Goal: Task Accomplishment & Management: Complete application form

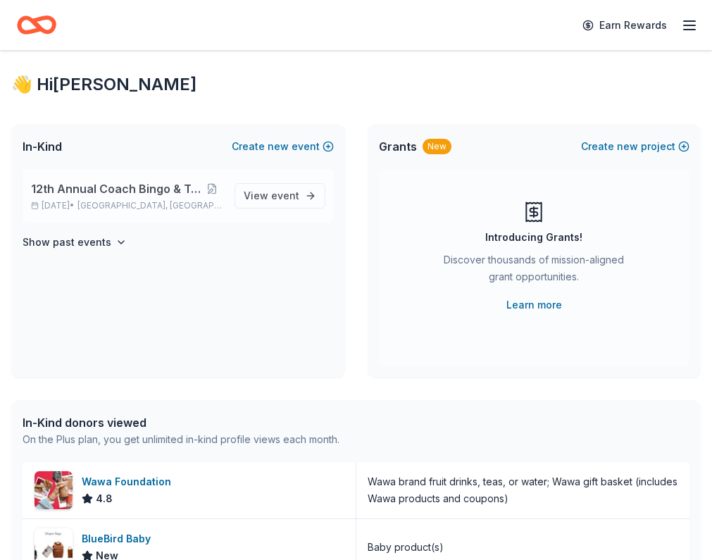
click at [132, 197] on span "12th Annual Coach Bingo & Tricky Tray" at bounding box center [116, 188] width 170 height 17
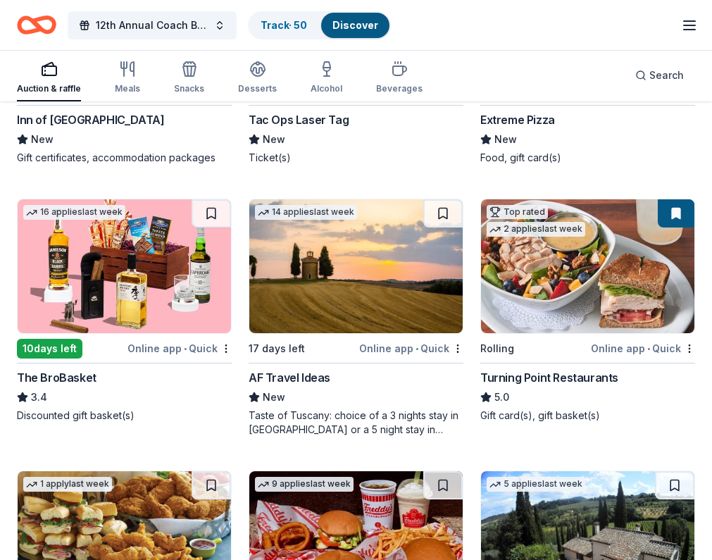
scroll to position [1700, 0]
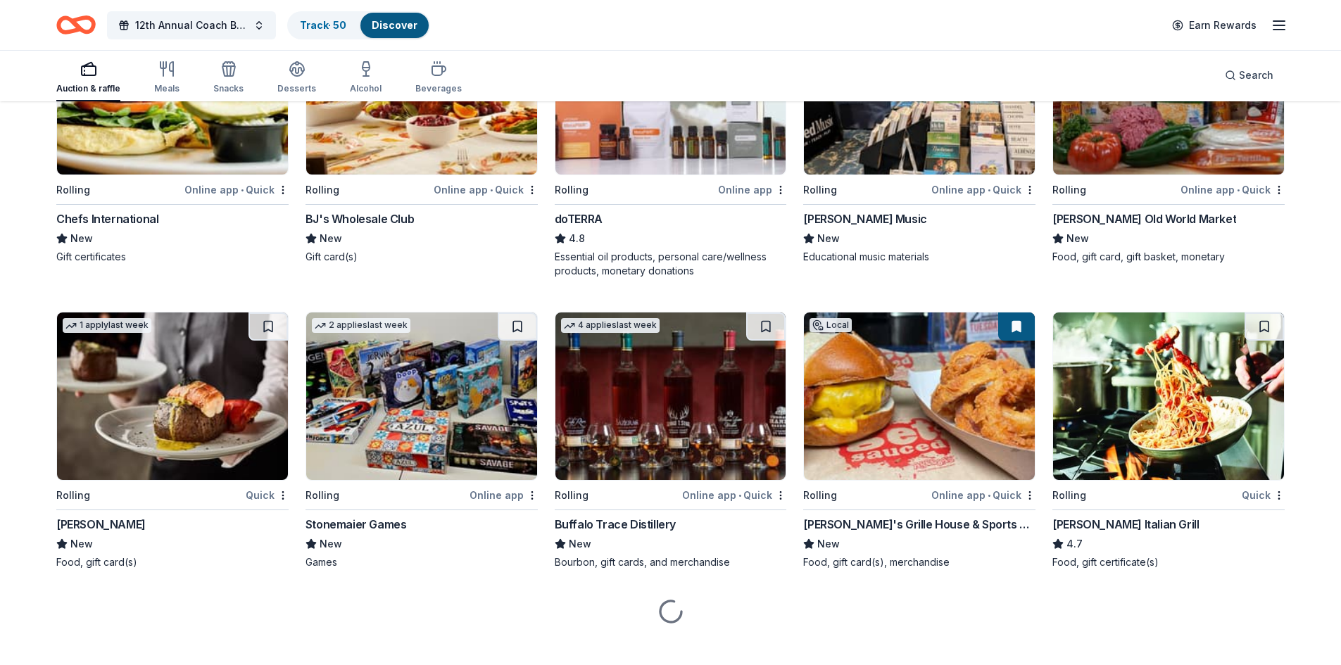
scroll to position [2700, 0]
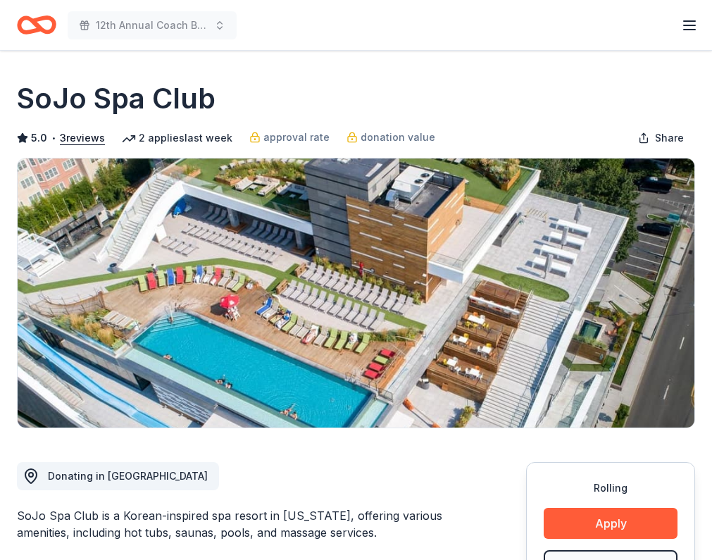
drag, startPoint x: 23, startPoint y: 94, endPoint x: 195, endPoint y: 439, distance: 386.4
click at [206, 91] on h1 "SoJo Spa Club" at bounding box center [116, 98] width 199 height 39
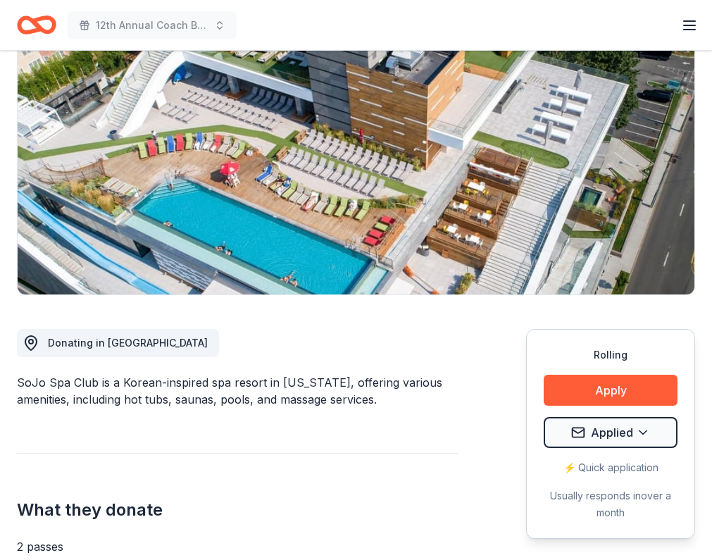
scroll to position [141, 0]
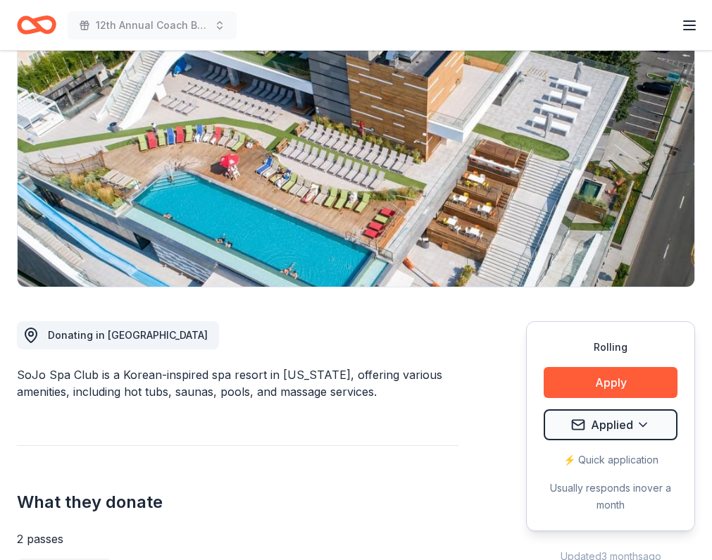
click at [34, 378] on div "SoJo Spa Club is a Korean-inspired spa resort in New Jersey, offering various a…" at bounding box center [237, 383] width 441 height 34
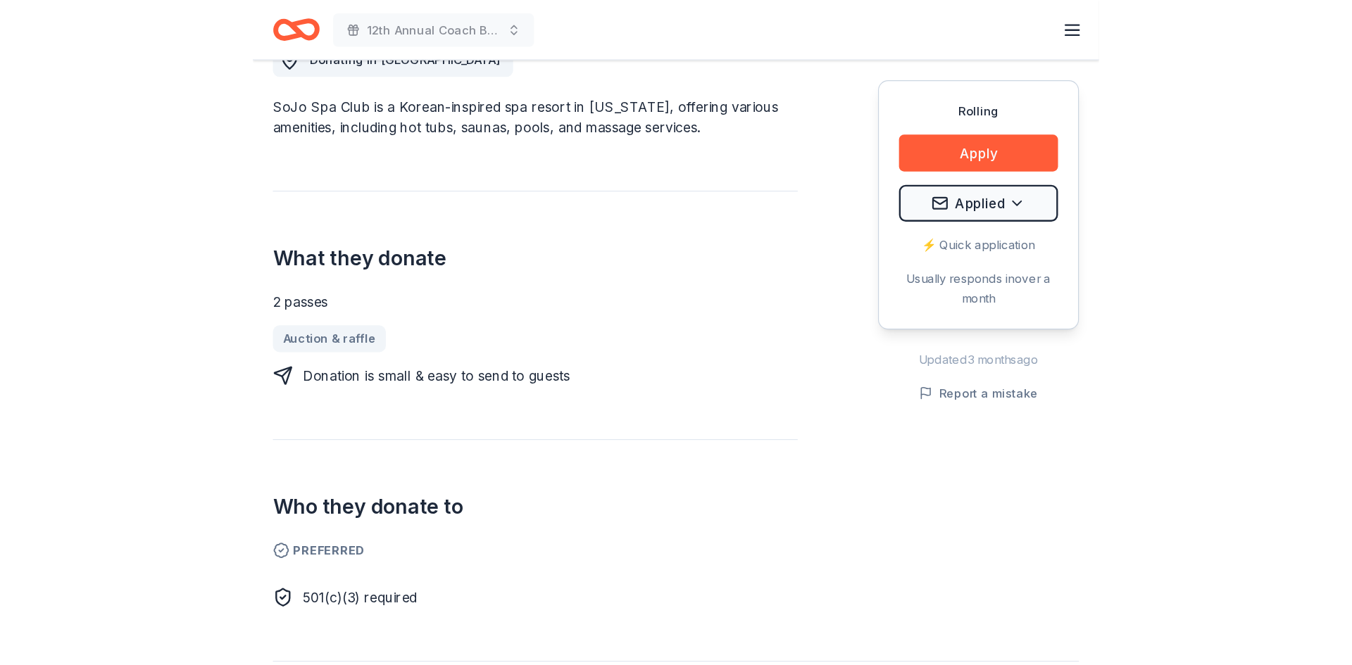
scroll to position [422, 0]
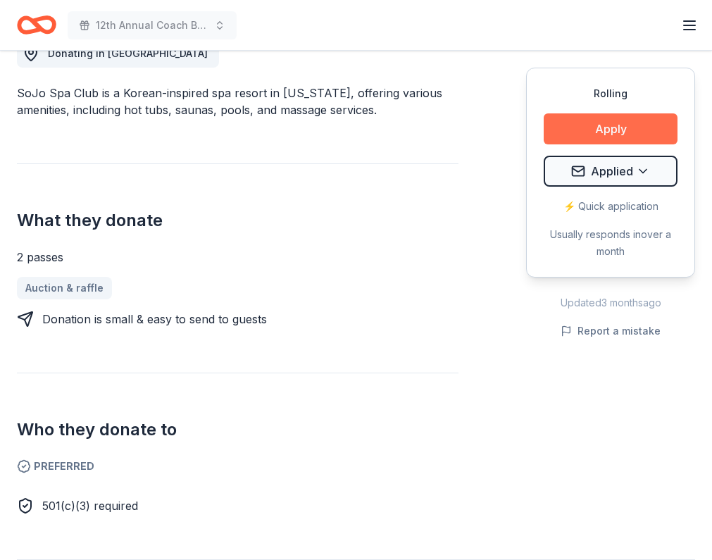
click at [582, 134] on button "Apply" at bounding box center [611, 128] width 134 height 31
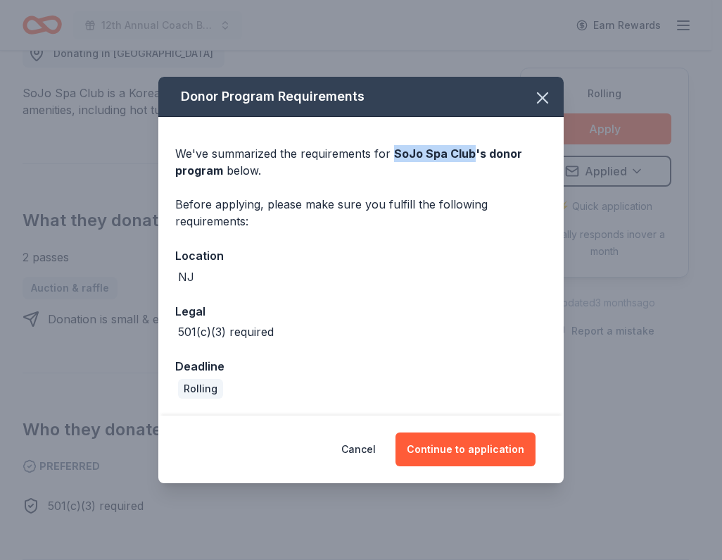
drag, startPoint x: 391, startPoint y: 155, endPoint x: 470, endPoint y: 147, distance: 78.5
click at [470, 147] on span "SoJo Spa Club 's donor program" at bounding box center [348, 161] width 347 height 31
copy span "SoJo Spa Club"
click at [434, 448] on button "Continue to application" at bounding box center [466, 449] width 140 height 34
